Goal: Task Accomplishment & Management: Manage account settings

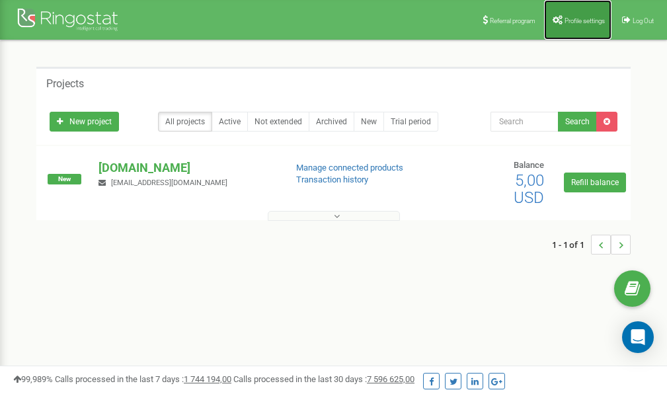
click at [573, 20] on span "Profile settings" at bounding box center [585, 20] width 40 height 7
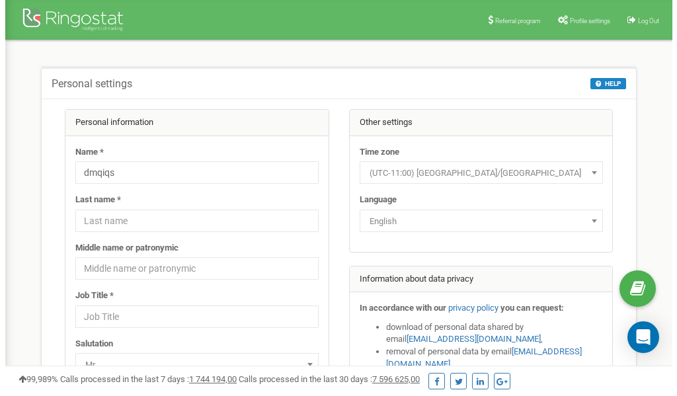
scroll to position [66, 0]
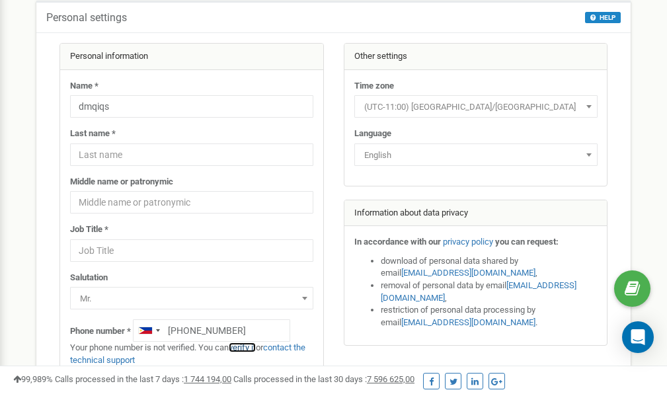
click at [244, 347] on link "verify it" at bounding box center [242, 348] width 27 height 10
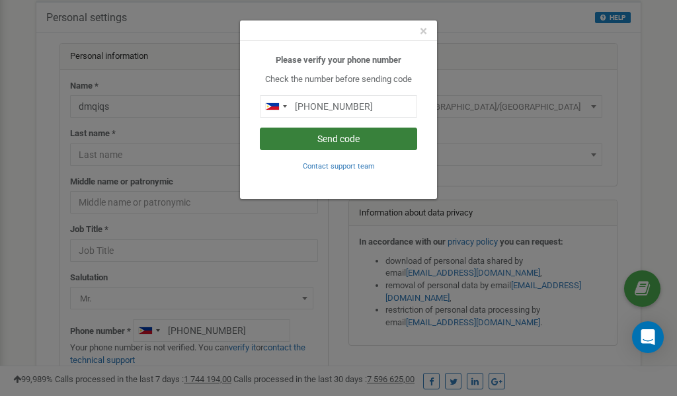
click at [331, 138] on button "Send code" at bounding box center [338, 139] width 157 height 22
